Goal: Task Accomplishment & Management: Complete application form

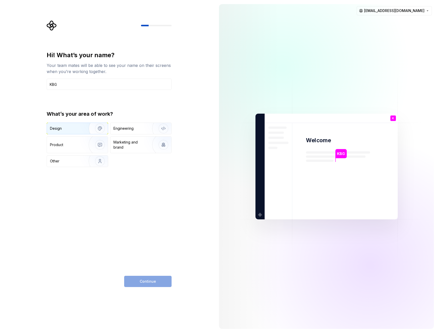
type input "KBG"
click at [85, 128] on img "button" at bounding box center [96, 128] width 33 height 34
click at [150, 280] on span "Continue" at bounding box center [148, 280] width 16 height 5
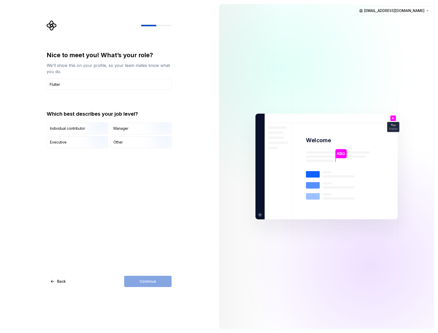
type input "Flutter"
click at [93, 127] on img "button" at bounding box center [95, 135] width 33 height 34
click at [155, 279] on span "Continue" at bounding box center [148, 280] width 16 height 5
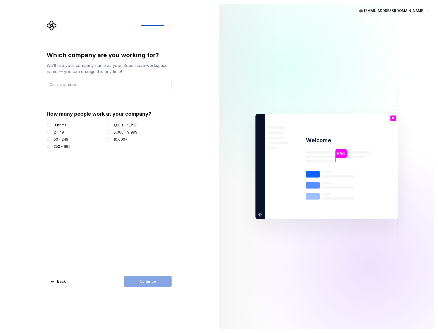
click at [62, 133] on div "2 - 49" at bounding box center [59, 132] width 10 height 5
click at [51, 133] on button "2 - 49" at bounding box center [49, 132] width 4 height 4
click at [108, 81] on input "text" at bounding box center [109, 84] width 125 height 11
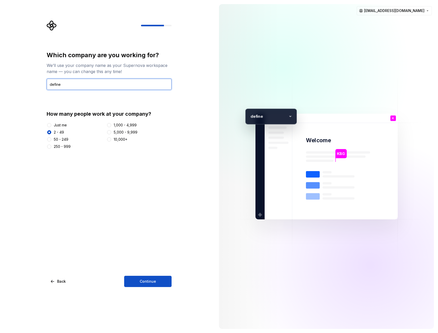
type input "define"
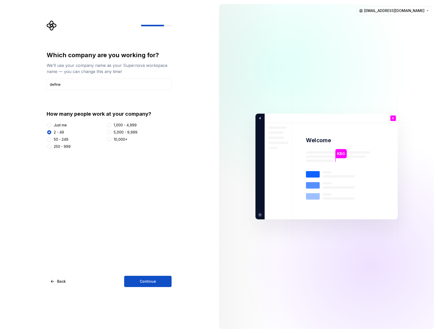
click at [147, 273] on div "Which company are you working for? We’ll use your company name as your Supernov…" at bounding box center [109, 169] width 125 height 236
click at [152, 282] on span "Continue" at bounding box center [148, 280] width 16 height 5
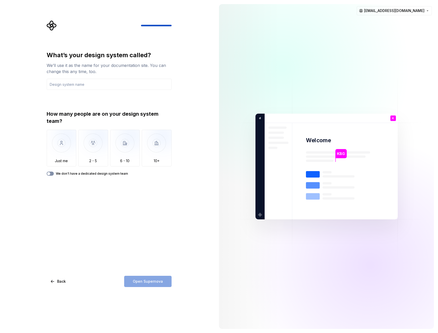
click at [51, 173] on button "We don't have a dedicated design system team" at bounding box center [50, 173] width 7 height 4
click at [147, 282] on div "Open Supernova" at bounding box center [147, 280] width 47 height 11
drag, startPoint x: 79, startPoint y: 75, endPoint x: 82, endPoint y: 80, distance: 6.0
click at [80, 77] on div "What’s your design system called? We’ll use it as the name for your documentati…" at bounding box center [109, 70] width 125 height 39
click at [82, 80] on input "text" at bounding box center [109, 84] width 125 height 11
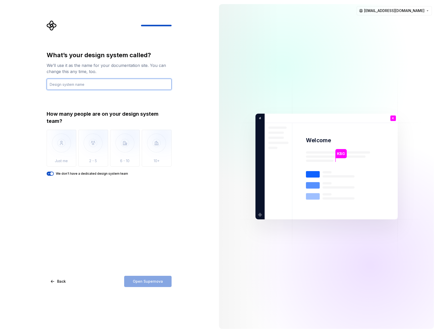
click at [84, 83] on input "text" at bounding box center [109, 84] width 125 height 11
type input "safety"
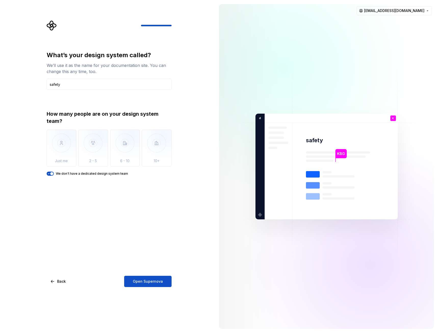
click at [52, 174] on span "button" at bounding box center [51, 173] width 3 height 3
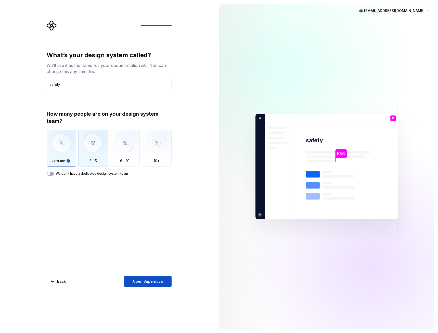
click at [88, 162] on img "button" at bounding box center [93, 147] width 30 height 34
click at [60, 154] on img "button" at bounding box center [62, 147] width 30 height 34
click at [85, 152] on img "button" at bounding box center [93, 147] width 30 height 34
click at [67, 155] on img "button" at bounding box center [62, 147] width 30 height 34
click at [50, 173] on icon "button" at bounding box center [49, 173] width 4 height 3
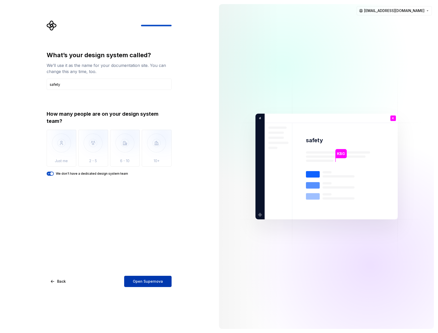
click at [155, 281] on span "Open Supernova" at bounding box center [148, 280] width 30 height 5
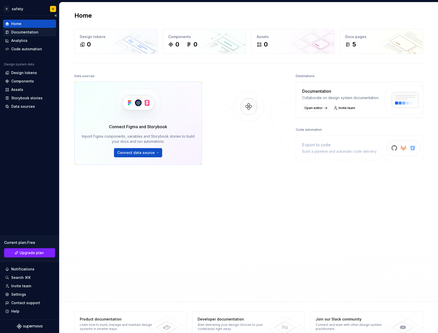
click at [33, 34] on div "Documentation" at bounding box center [24, 32] width 27 height 5
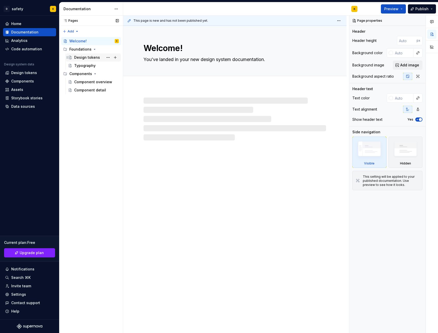
type textarea "*"
click at [25, 73] on div "Design tokens" at bounding box center [24, 72] width 26 height 5
